Goal: Find specific page/section: Find specific page/section

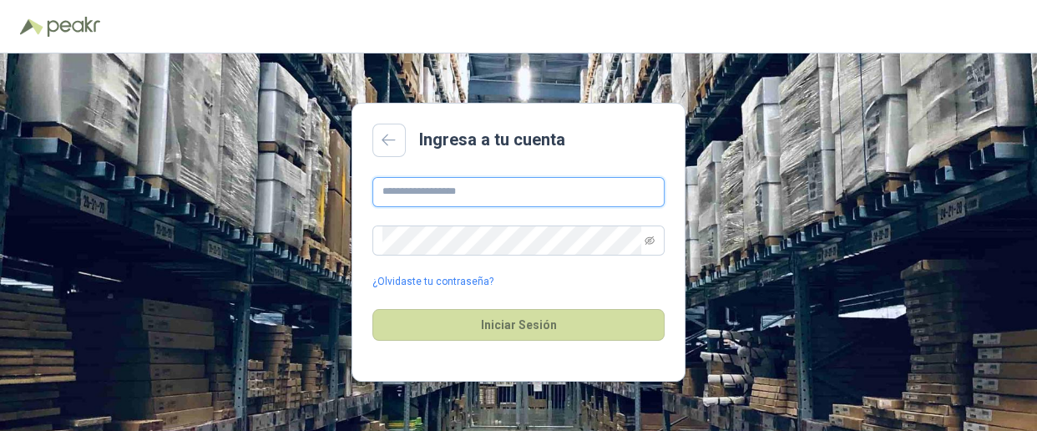
click at [404, 193] on input "text" at bounding box center [519, 192] width 292 height 30
type input "**********"
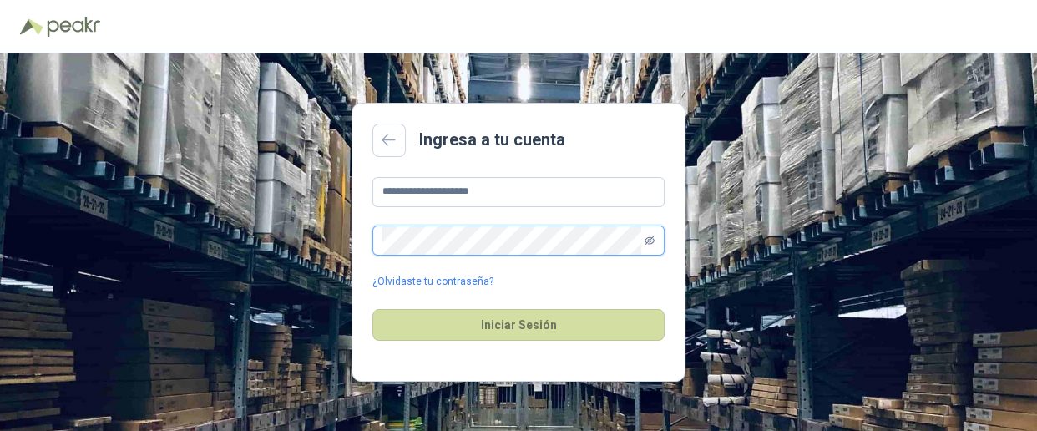
click at [651, 241] on icon "eye-invisible" at bounding box center [650, 241] width 10 height 10
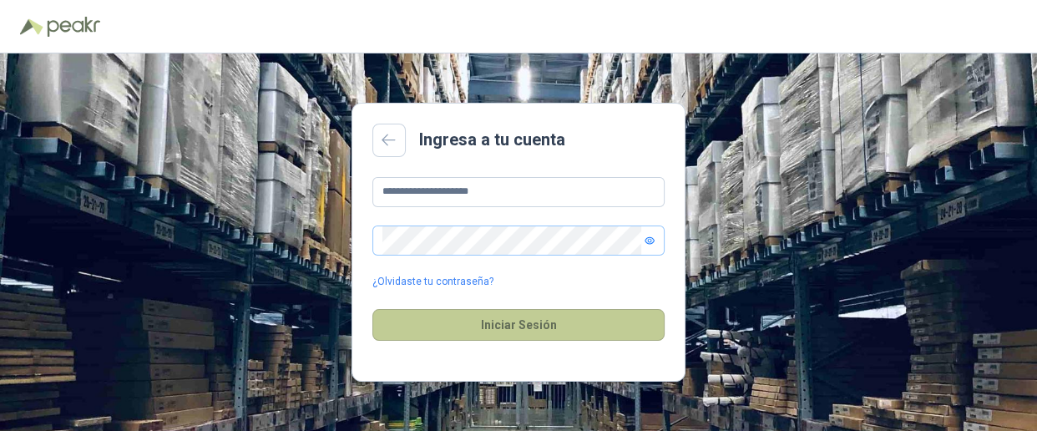
click at [527, 321] on button "Iniciar Sesión" at bounding box center [519, 325] width 292 height 32
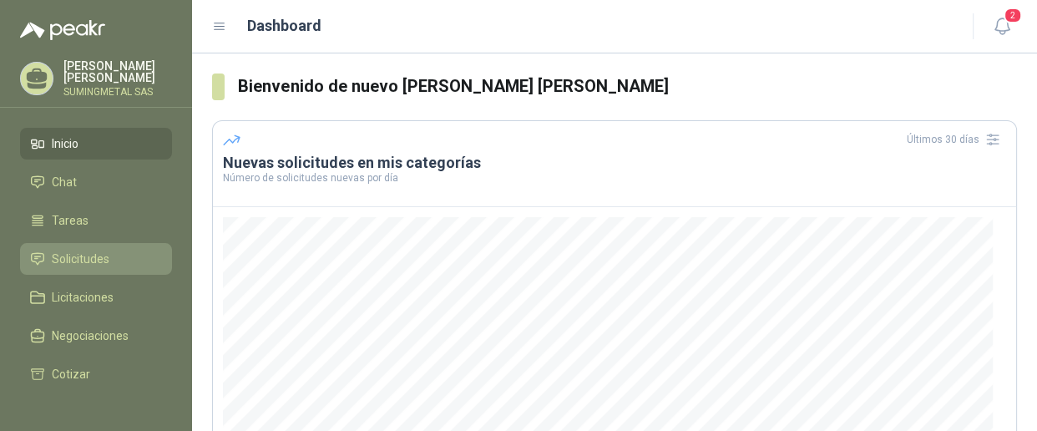
click at [89, 257] on span "Solicitudes" at bounding box center [81, 259] width 58 height 18
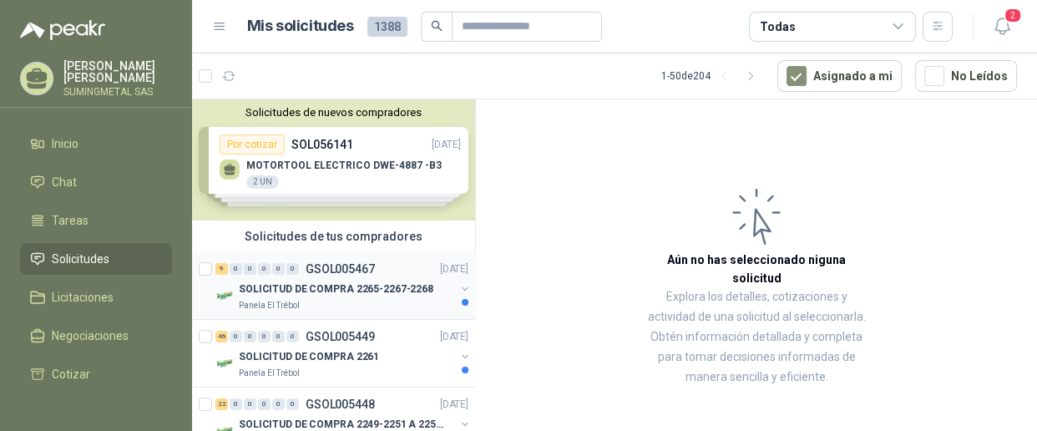
click at [351, 284] on p "SOLICITUD DE COMPRA 2265-2267-2268" at bounding box center [336, 289] width 195 height 16
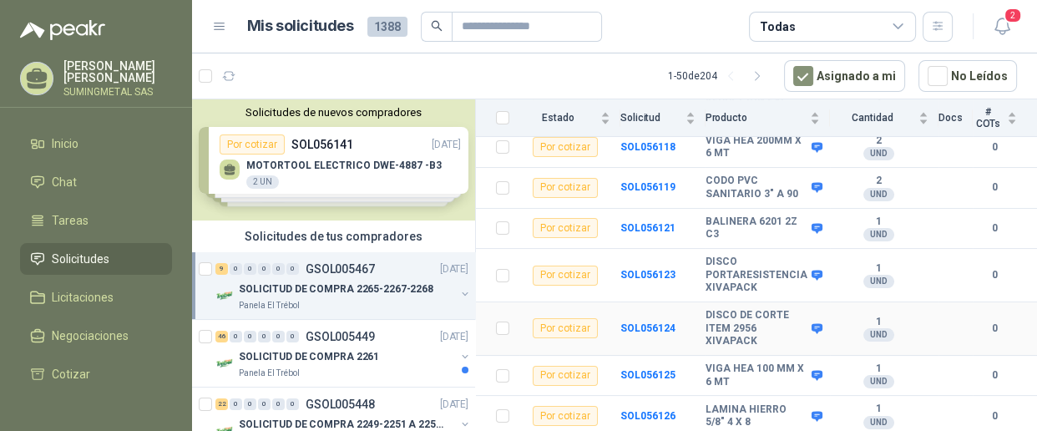
scroll to position [312, 0]
click at [345, 358] on p "SOLICITUD DE COMPRA 2261" at bounding box center [309, 357] width 140 height 16
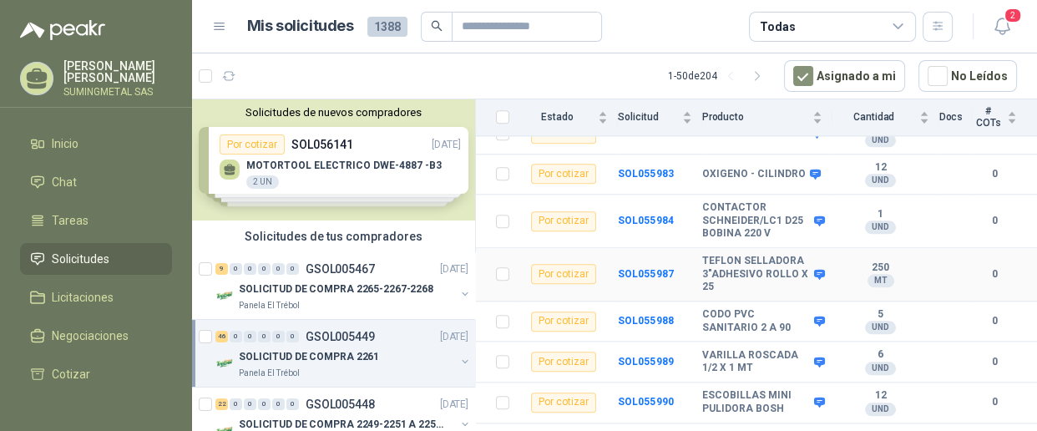
scroll to position [1746, 0]
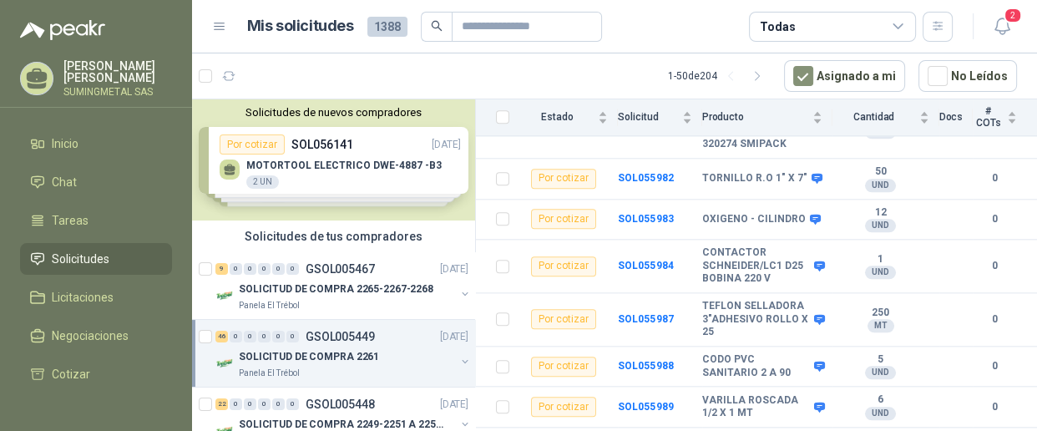
click at [312, 358] on p "SOLICITUD DE COMPRA 2261" at bounding box center [309, 357] width 140 height 16
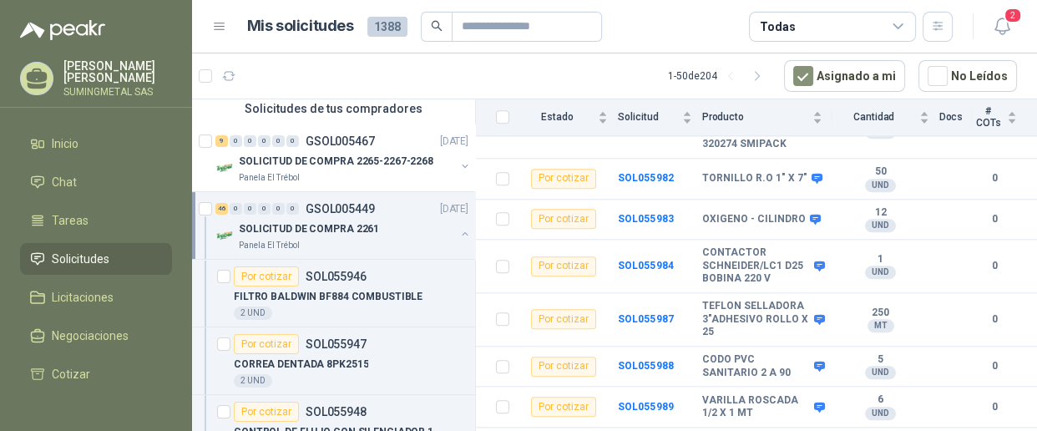
scroll to position [144, 0]
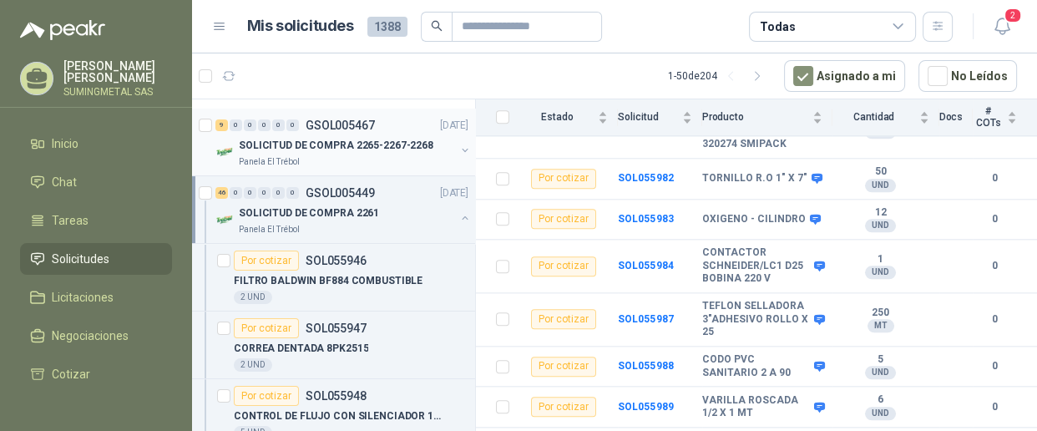
click at [373, 138] on p "SOLICITUD DE COMPRA 2265-2267-2268" at bounding box center [336, 146] width 195 height 16
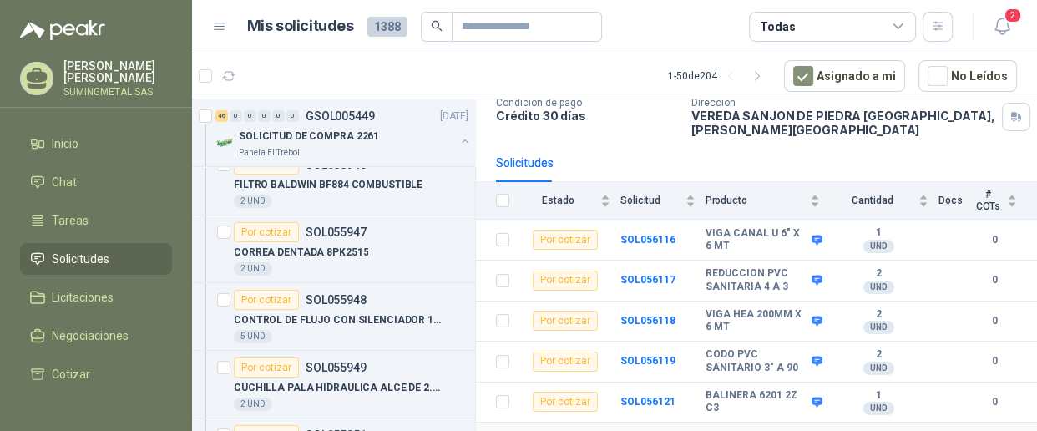
scroll to position [84, 0]
